Goal: Find specific page/section: Find specific page/section

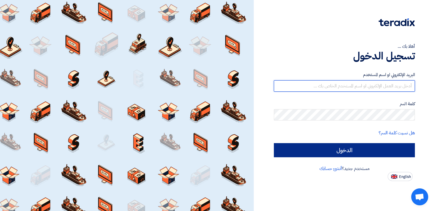
type input "[EMAIL_ADDRESS][DOMAIN_NAME]"
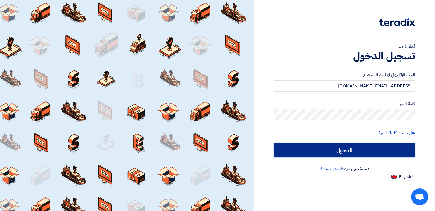
click at [268, 151] on input "الدخول" at bounding box center [344, 150] width 141 height 14
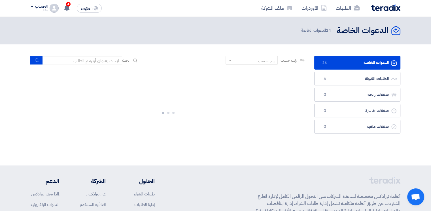
click at [268, 61] on link "الدعوات الخاصة الدعوات الخاصة 24" at bounding box center [357, 63] width 86 height 14
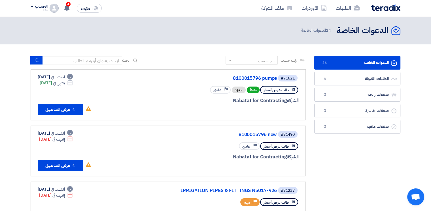
click at [268, 62] on link "الدعوات الخاصة الدعوات الخاصة 24" at bounding box center [357, 63] width 86 height 14
click at [254, 77] on link "8100015796 pumps" at bounding box center [219, 78] width 113 height 5
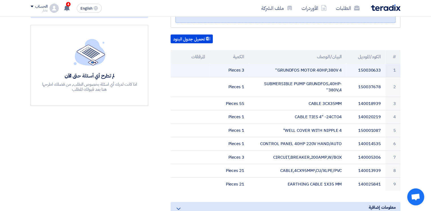
scroll to position [142, 0]
